Goal: Transaction & Acquisition: Purchase product/service

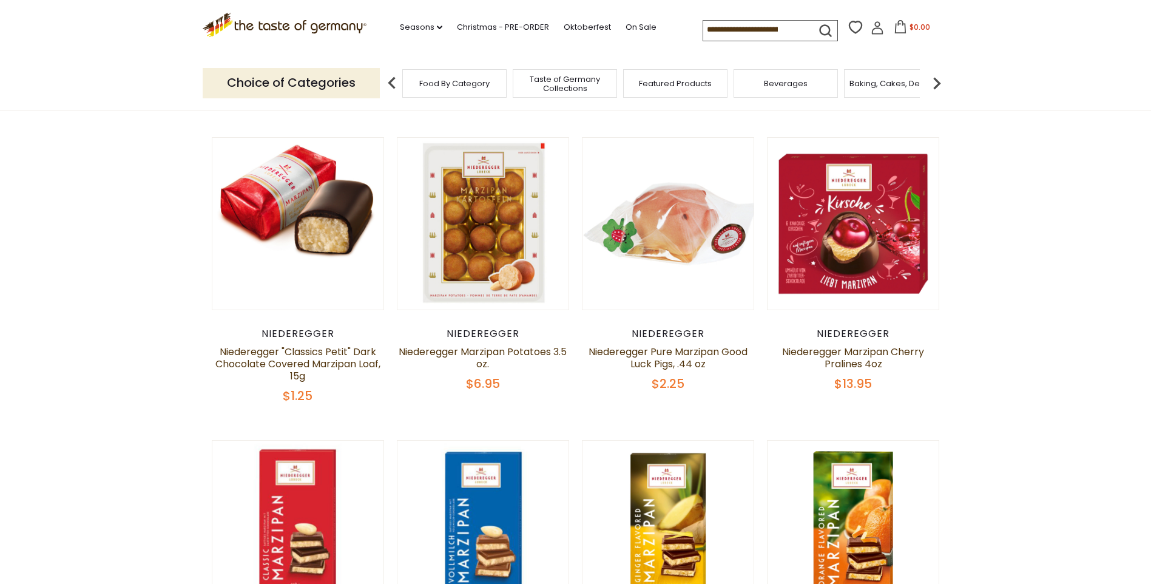
scroll to position [362, 0]
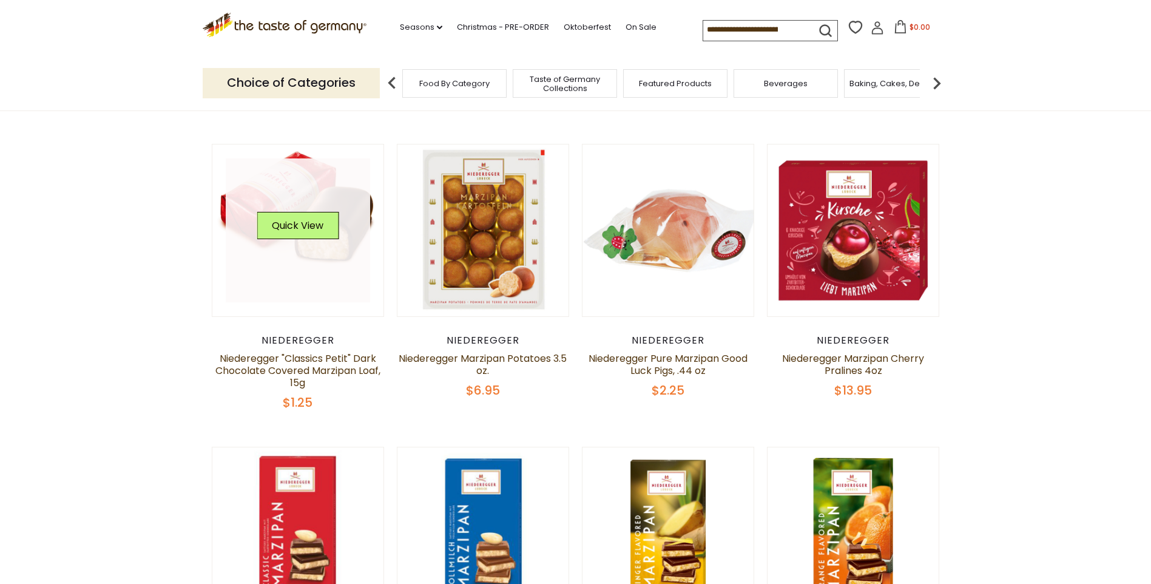
click at [263, 257] on link at bounding box center [298, 230] width 144 height 144
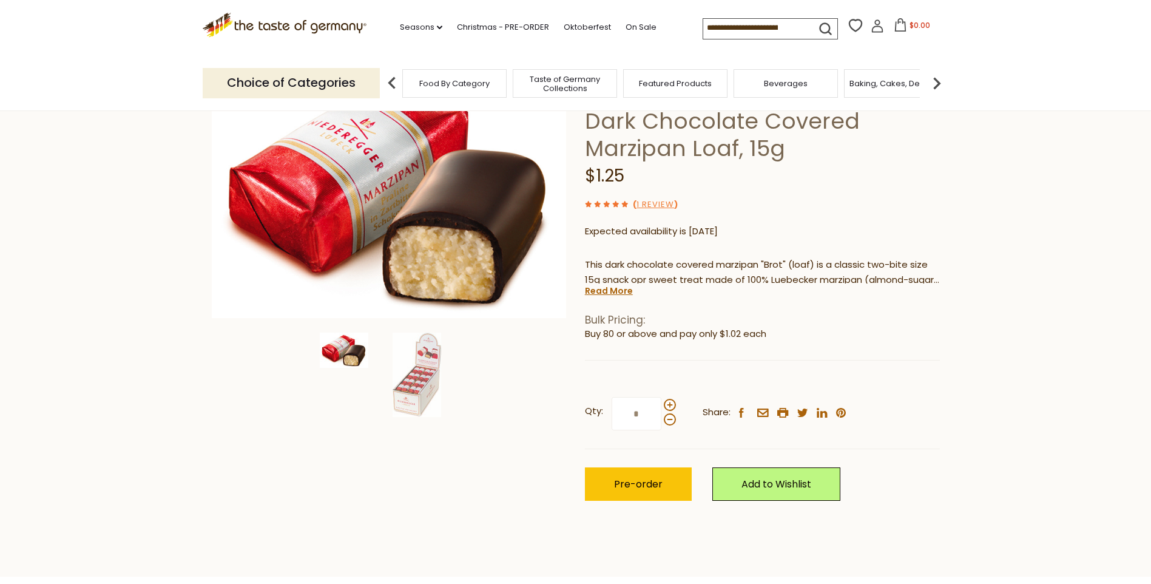
scroll to position [121, 0]
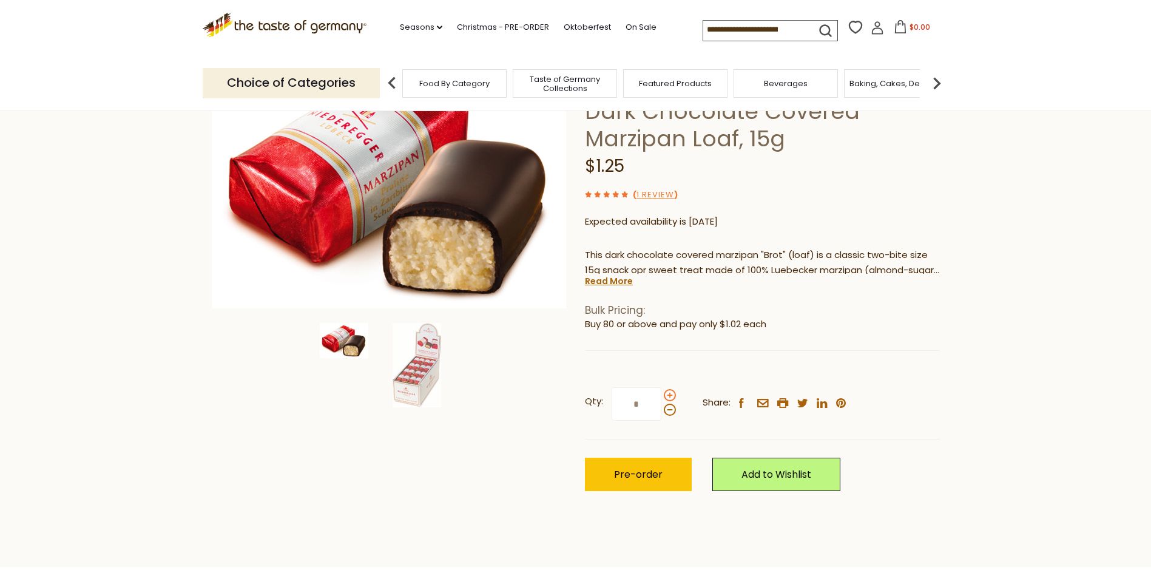
click at [671, 396] on span at bounding box center [670, 395] width 12 height 12
click at [661, 396] on input "*" at bounding box center [637, 403] width 50 height 33
type input "*"
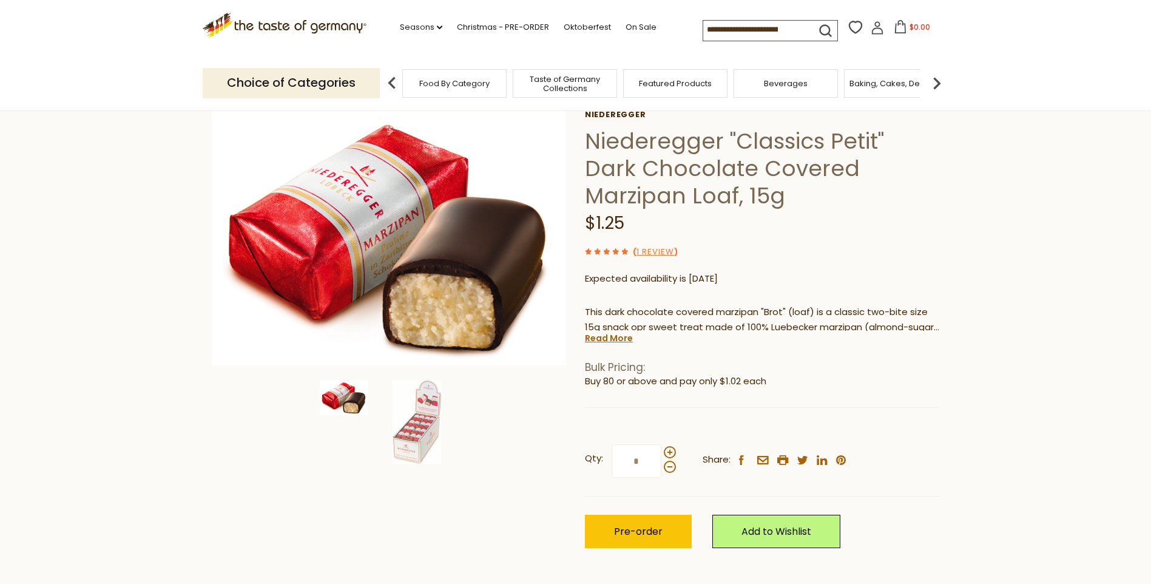
scroll to position [0, 0]
